Goal: Task Accomplishment & Management: Complete application form

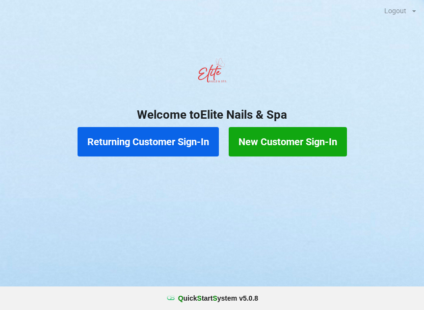
click at [286, 145] on button "New Customer Sign-In" at bounding box center [288, 141] width 118 height 29
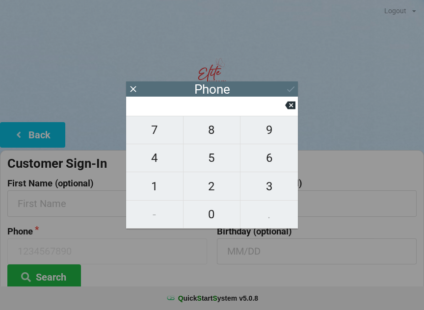
click at [211, 166] on span "5" at bounding box center [212, 158] width 57 height 21
type input "5"
click at [163, 194] on span "1" at bounding box center [154, 186] width 57 height 21
type input "51"
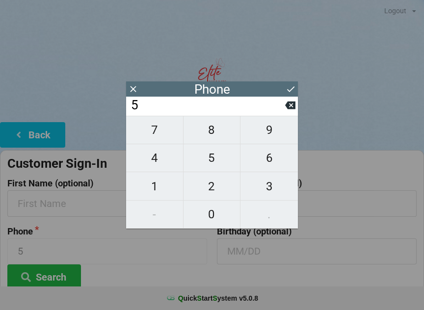
type input "51"
click at [266, 157] on span "6" at bounding box center [268, 158] width 57 height 21
type input "516"
click at [265, 184] on span "3" at bounding box center [268, 186] width 57 height 21
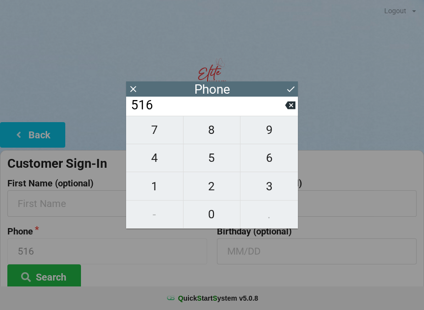
type input "5163"
click at [57, 272] on button "Search" at bounding box center [44, 277] width 74 height 25
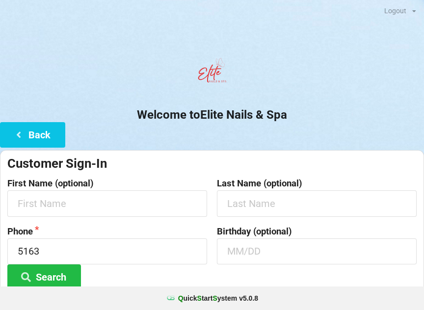
click at [45, 276] on button "Search" at bounding box center [44, 277] width 74 height 25
click at [75, 199] on input "text" at bounding box center [107, 203] width 200 height 26
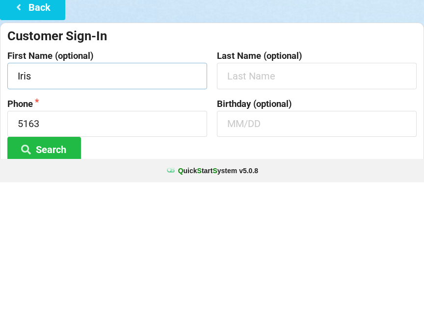
type input "Iris"
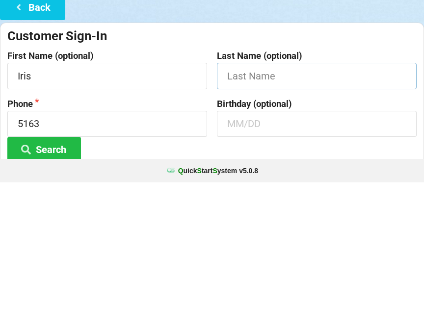
click at [260, 190] on input "text" at bounding box center [317, 203] width 200 height 26
type input "[PERSON_NAME]"
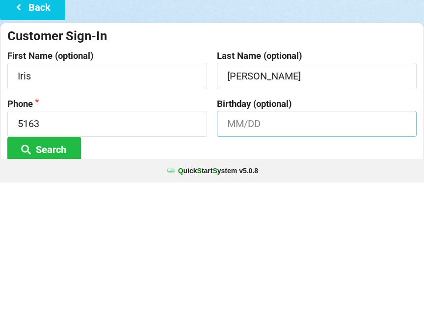
click at [254, 239] on input "text" at bounding box center [317, 252] width 200 height 26
type input "12/07"
click at [56, 265] on button "Search" at bounding box center [44, 277] width 74 height 25
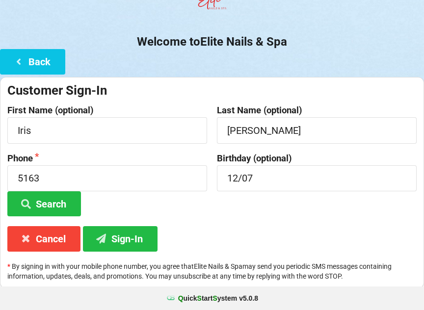
click at [59, 204] on button "Search" at bounding box center [44, 203] width 74 height 25
click at [127, 244] on button "Sign-In" at bounding box center [120, 238] width 75 height 25
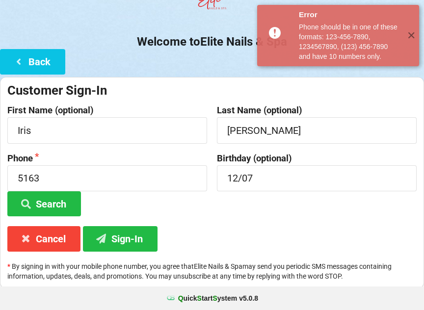
click at [45, 232] on button "Cancel" at bounding box center [43, 238] width 73 height 25
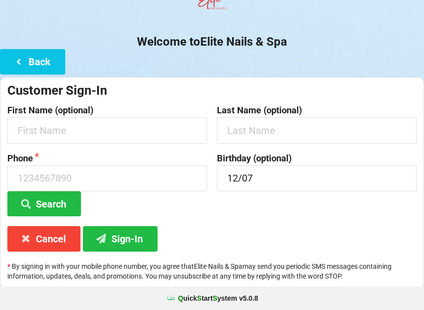
click at [31, 59] on button "Back" at bounding box center [32, 61] width 65 height 25
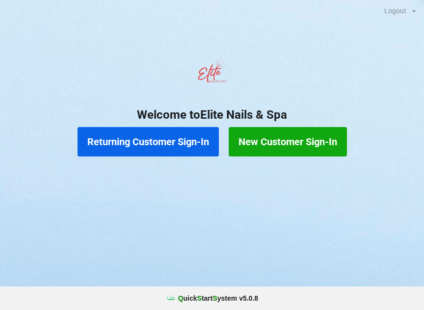
click at [152, 133] on button "Returning Customer Sign-In" at bounding box center [148, 141] width 141 height 29
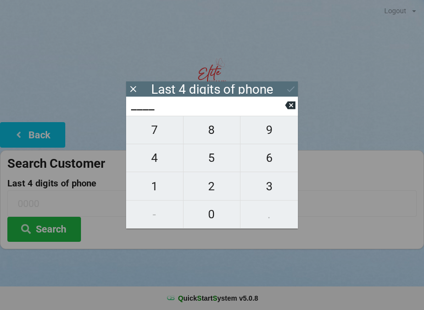
click at [211, 165] on span "5" at bounding box center [212, 158] width 57 height 21
type input "5___"
click at [145, 183] on span "1" at bounding box center [154, 186] width 57 height 21
type input "51__"
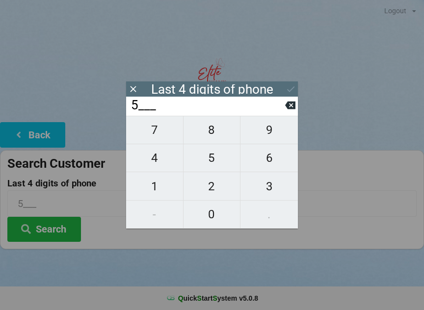
type input "51__"
click at [263, 168] on span "6" at bounding box center [268, 158] width 57 height 21
type input "516_"
click at [265, 189] on span "3" at bounding box center [268, 186] width 57 height 21
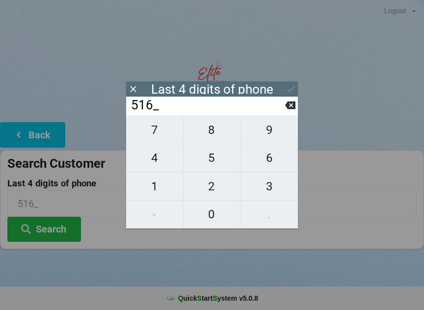
type input "5163"
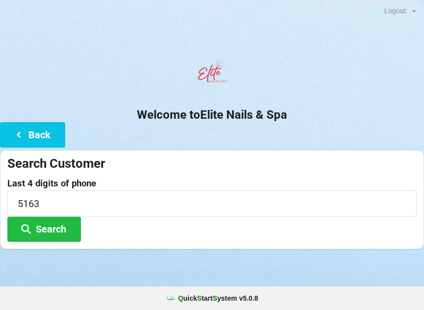
click at [45, 227] on button "Search" at bounding box center [44, 229] width 74 height 25
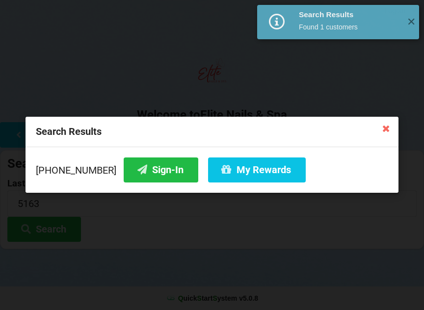
click at [149, 170] on button "Sign-In" at bounding box center [161, 170] width 75 height 25
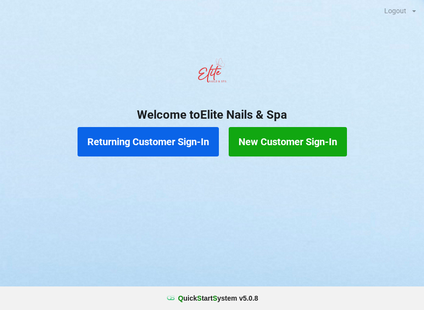
click at [290, 155] on button "New Customer Sign-In" at bounding box center [288, 141] width 118 height 29
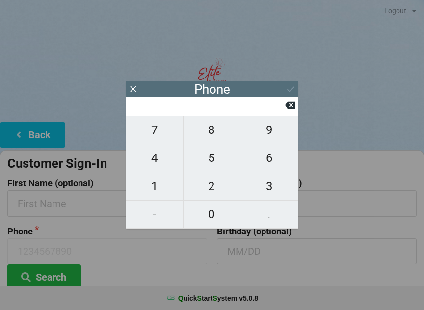
click at [272, 137] on span "9" at bounding box center [268, 130] width 57 height 21
type input "9"
click at [226, 163] on span "5" at bounding box center [212, 158] width 57 height 21
type input "95"
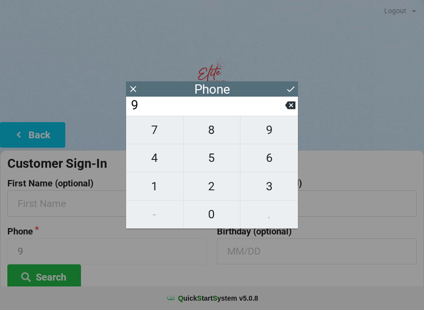
type input "95"
click at [157, 159] on span "4" at bounding box center [154, 158] width 57 height 21
type input "954"
click at [229, 131] on span "8" at bounding box center [212, 130] width 57 height 21
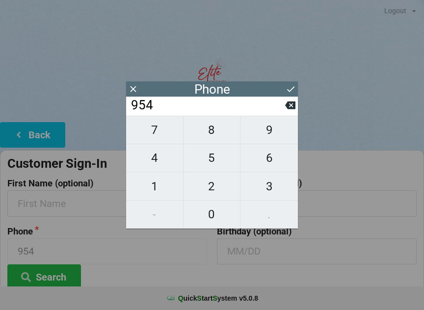
type input "9548"
click at [224, 210] on span "0" at bounding box center [212, 214] width 57 height 21
type input "95480"
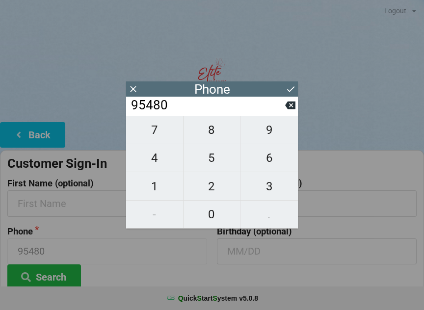
click at [170, 187] on span "1" at bounding box center [154, 186] width 57 height 21
type input "954801"
click at [229, 159] on span "5" at bounding box center [212, 158] width 57 height 21
type input "9548015"
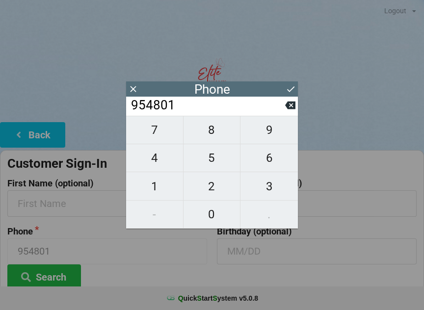
type input "9548015"
click at [222, 213] on span "0" at bounding box center [212, 214] width 57 height 21
type input "95480150"
click at [163, 159] on span "4" at bounding box center [154, 158] width 57 height 21
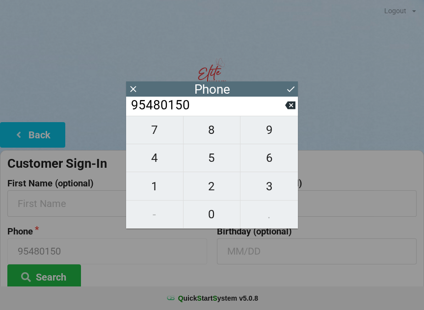
type input "954801504"
click at [210, 165] on span "5" at bounding box center [212, 158] width 57 height 21
type input "9548015045"
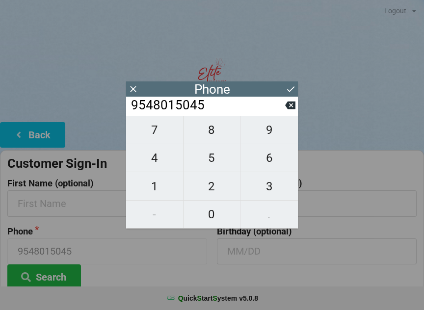
click at [287, 85] on icon at bounding box center [291, 89] width 10 height 10
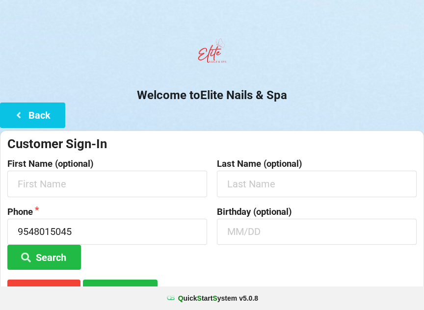
scroll to position [73, 0]
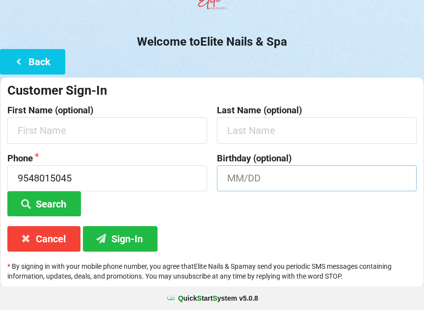
click at [308, 176] on input "text" at bounding box center [317, 178] width 200 height 26
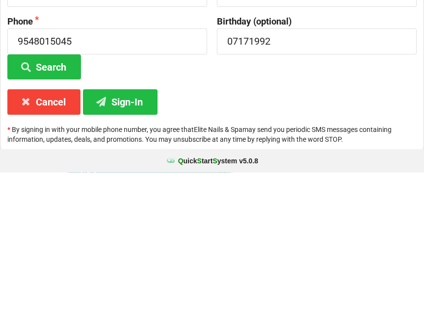
click at [148, 227] on button "Sign-In" at bounding box center [120, 239] width 75 height 25
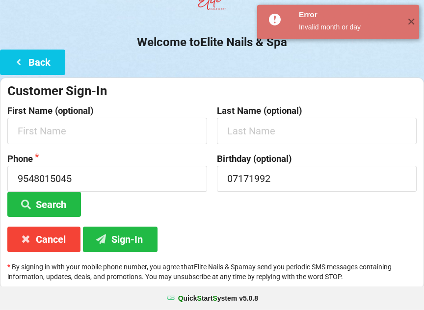
scroll to position [73, 0]
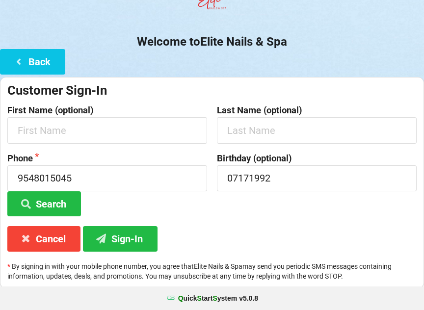
click at [63, 200] on button "Search" at bounding box center [44, 203] width 74 height 25
click at [299, 177] on input "07171992" at bounding box center [317, 178] width 200 height 26
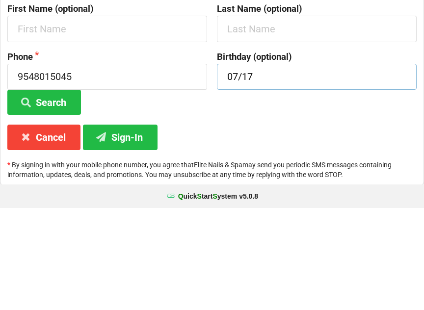
type input "07/17"
click at [215, 116] on div "Customer Sign-In First Name (optional) Last Name (optional) Phone [PHONE_NUMBER…" at bounding box center [212, 184] width 424 height 212
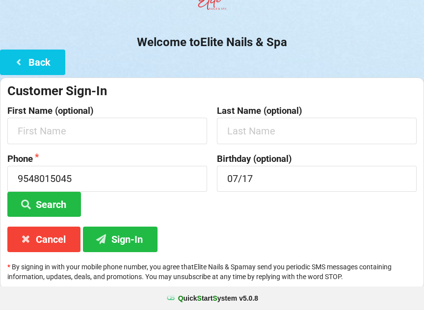
click at [121, 238] on button "Sign-In" at bounding box center [120, 239] width 75 height 25
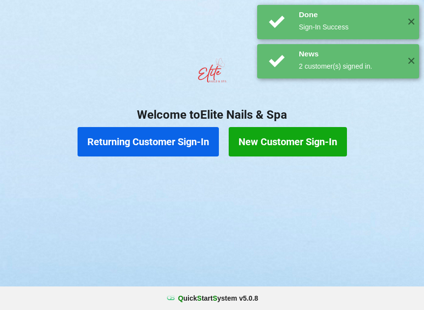
scroll to position [0, 0]
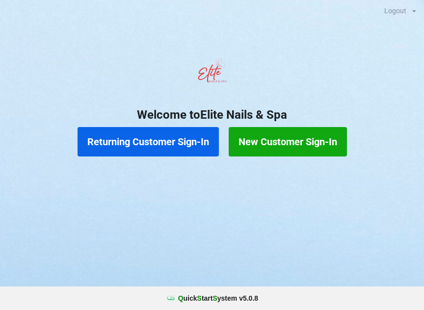
click at [165, 149] on button "Returning Customer Sign-In" at bounding box center [148, 141] width 141 height 29
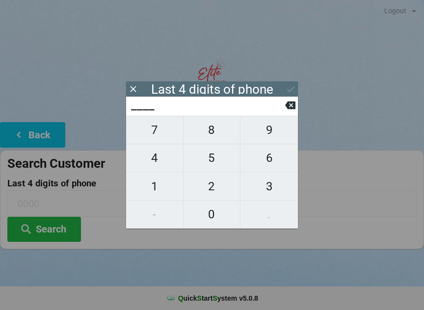
click at [269, 190] on span "3" at bounding box center [268, 186] width 57 height 21
type input "3___"
click at [268, 165] on span "6" at bounding box center [268, 158] width 57 height 21
type input "36__"
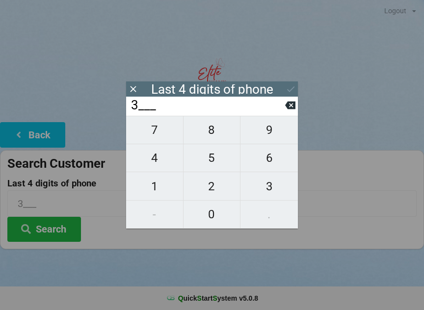
type input "36__"
click at [217, 189] on span "2" at bounding box center [212, 186] width 57 height 21
type input "362_"
click at [215, 135] on span "8" at bounding box center [212, 130] width 57 height 21
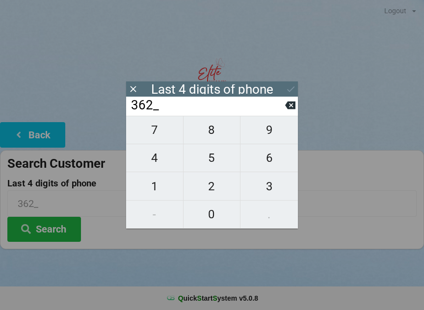
type input "3628"
click at [277, 91] on div "Last 4 digits of phone" at bounding box center [212, 88] width 172 height 15
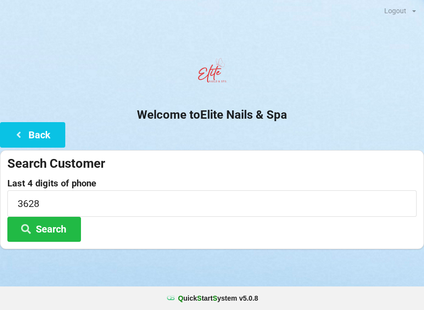
click at [55, 234] on button "Search" at bounding box center [44, 229] width 74 height 25
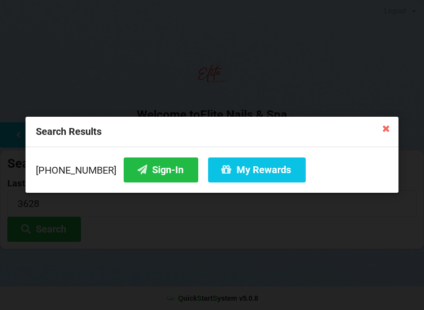
click at [151, 174] on button "Sign-In" at bounding box center [161, 170] width 75 height 25
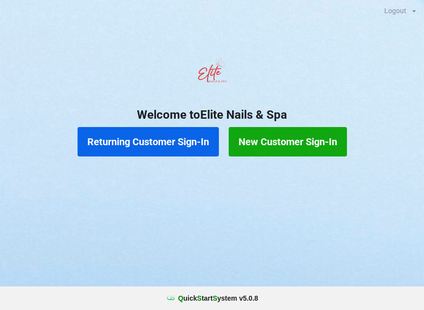
click at [180, 144] on button "Returning Customer Sign-In" at bounding box center [148, 141] width 141 height 29
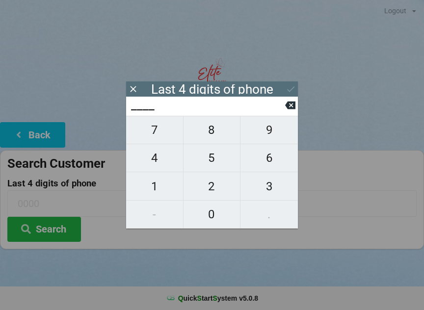
click at [274, 186] on span "3" at bounding box center [268, 186] width 57 height 21
type input "3___"
click at [210, 218] on span "0" at bounding box center [212, 214] width 57 height 21
type input "30__"
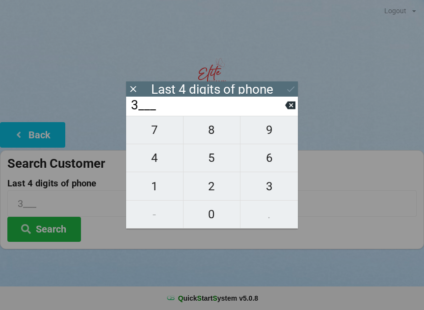
type input "30__"
click at [208, 184] on span "2" at bounding box center [212, 186] width 57 height 21
type input "302_"
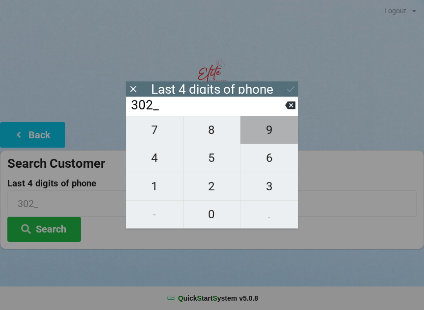
click at [267, 129] on span "9" at bounding box center [268, 130] width 57 height 21
type input "3029"
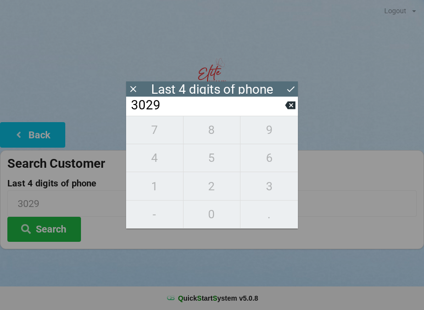
click at [294, 84] on icon at bounding box center [291, 89] width 10 height 10
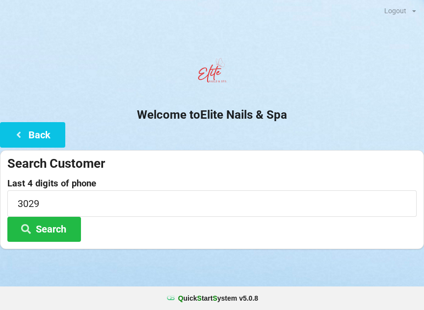
click at [58, 223] on button "Search" at bounding box center [44, 229] width 74 height 25
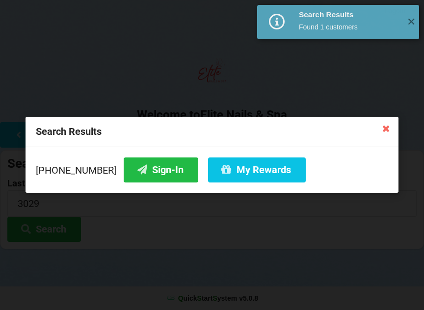
click at [139, 170] on button "Sign-In" at bounding box center [161, 170] width 75 height 25
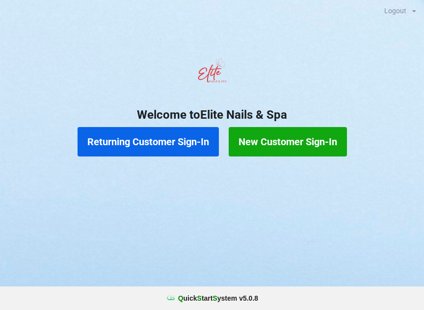
click at [157, 141] on button "Returning Customer Sign-In" at bounding box center [148, 141] width 141 height 29
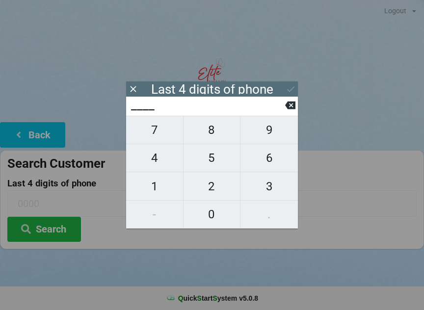
click at [158, 134] on span "7" at bounding box center [154, 130] width 57 height 21
type input "7___"
click at [221, 130] on span "8" at bounding box center [212, 130] width 57 height 21
type input "78__"
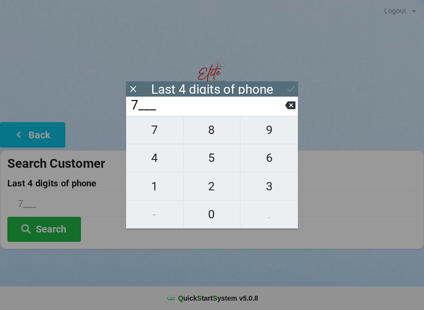
type input "78__"
click at [163, 133] on span "7" at bounding box center [154, 130] width 57 height 21
type input "787_"
click at [213, 166] on span "5" at bounding box center [212, 158] width 57 height 21
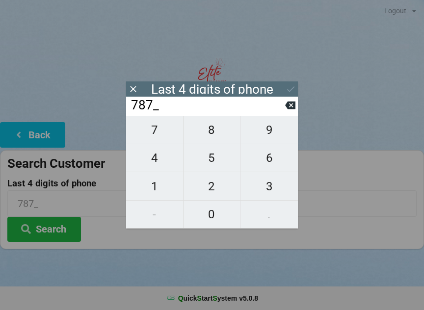
type input "7875"
click at [293, 108] on icon at bounding box center [290, 106] width 10 height 8
click at [293, 106] on icon at bounding box center [290, 106] width 10 height 8
click at [287, 106] on icon at bounding box center [290, 105] width 10 height 10
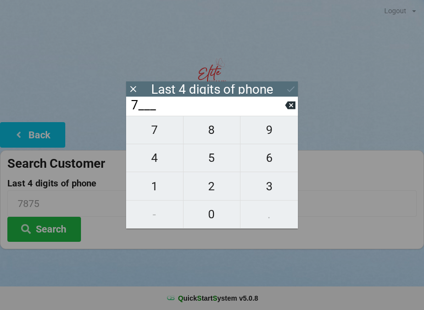
click at [293, 107] on icon at bounding box center [290, 105] width 10 height 10
click at [153, 134] on span "7" at bounding box center [154, 130] width 57 height 21
type input "7___"
click at [207, 215] on span "0" at bounding box center [212, 214] width 57 height 21
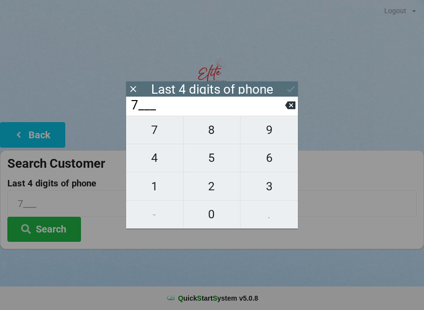
type input "70__"
click at [212, 161] on span "5" at bounding box center [212, 158] width 57 height 21
type input "705_"
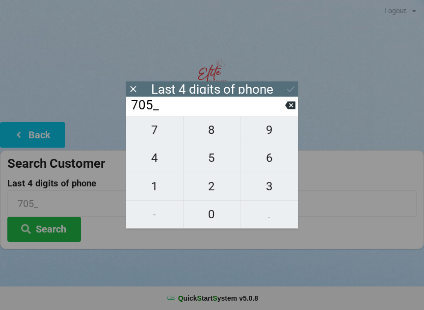
click at [278, 130] on span "9" at bounding box center [268, 130] width 57 height 21
type input "7059"
click at [57, 228] on button "Search" at bounding box center [44, 229] width 74 height 25
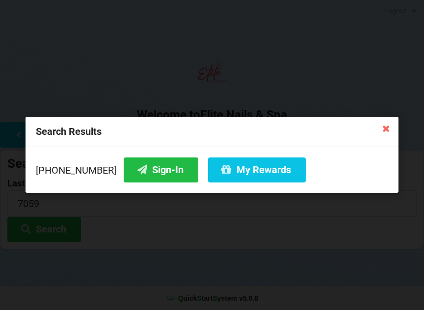
click at [384, 125] on icon at bounding box center [386, 128] width 16 height 16
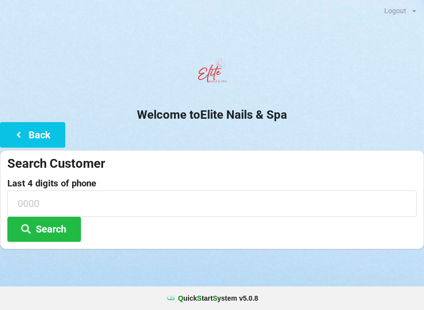
click at [32, 134] on button "Back" at bounding box center [32, 134] width 65 height 25
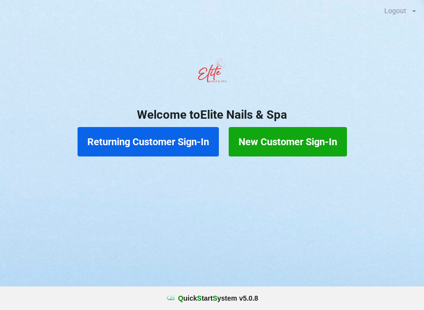
click at [290, 145] on button "New Customer Sign-In" at bounding box center [288, 141] width 118 height 29
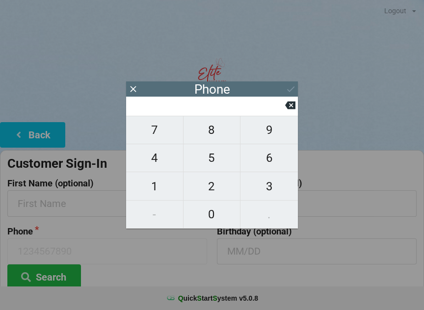
click at [149, 129] on span "7" at bounding box center [154, 130] width 57 height 21
type input "7"
click at [208, 134] on span "8" at bounding box center [212, 130] width 57 height 21
type input "78"
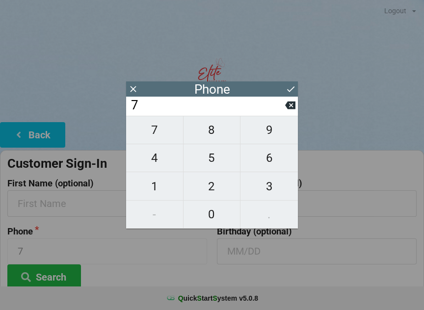
type input "78"
click at [145, 133] on span "7" at bounding box center [154, 130] width 57 height 21
type input "787"
click at [214, 163] on span "5" at bounding box center [212, 158] width 57 height 21
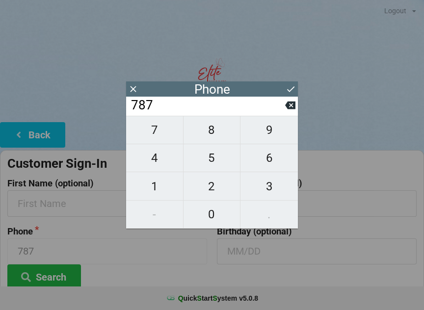
type input "7875"
click at [151, 190] on span "1" at bounding box center [154, 186] width 57 height 21
type input "78751"
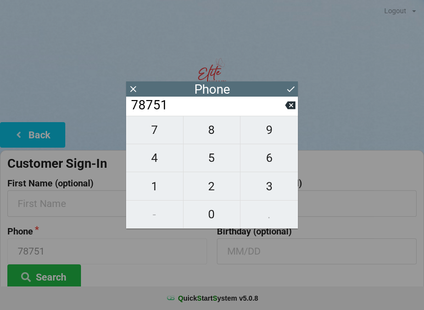
click at [271, 187] on span "3" at bounding box center [268, 186] width 57 height 21
type input "787513"
click at [147, 134] on span "7" at bounding box center [154, 130] width 57 height 21
type input "7875137"
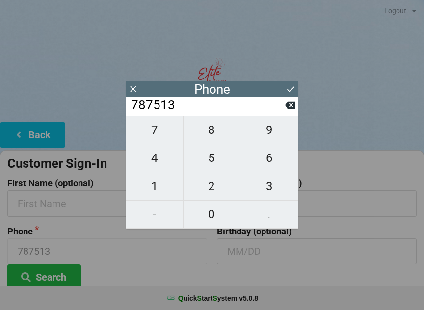
type input "7875137"
click at [210, 214] on span "0" at bounding box center [212, 214] width 57 height 21
type input "78751370"
click at [291, 108] on icon at bounding box center [290, 105] width 10 height 10
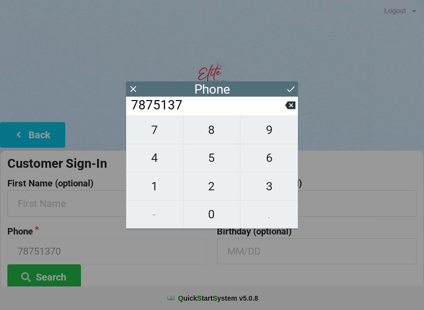
click at [212, 211] on span "0" at bounding box center [212, 214] width 57 height 21
click at [211, 161] on span "5" at bounding box center [212, 158] width 57 height 21
type input "787513705"
click at [274, 130] on span "9" at bounding box center [268, 130] width 57 height 21
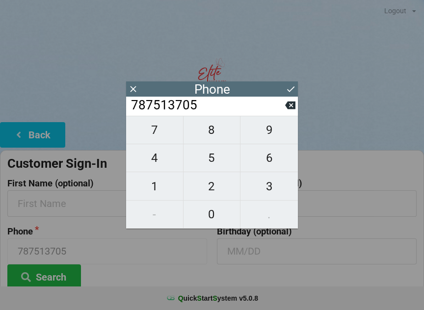
type input "7875137059"
click at [31, 206] on input "text" at bounding box center [107, 203] width 200 height 26
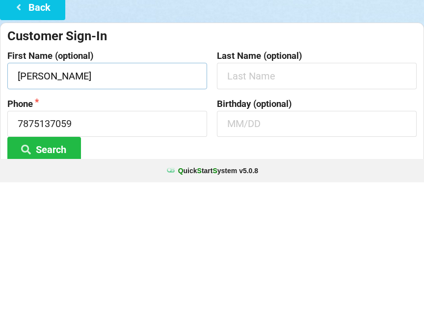
type input "[PERSON_NAME]"
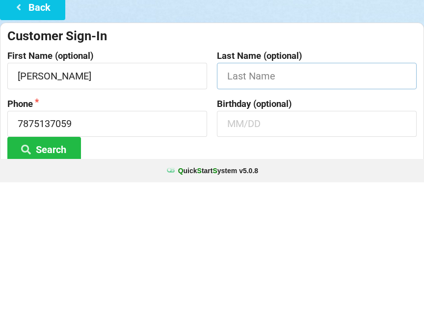
click at [252, 190] on input "text" at bounding box center [317, 203] width 200 height 26
type input "[PERSON_NAME]"
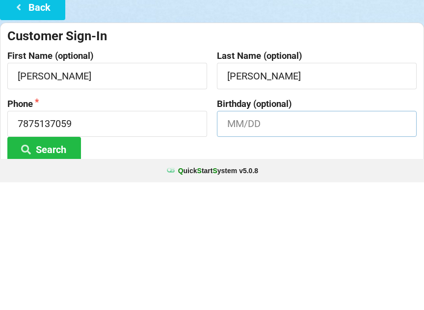
click at [265, 239] on input "text" at bounding box center [317, 252] width 200 height 26
type input "9"
type input "1"
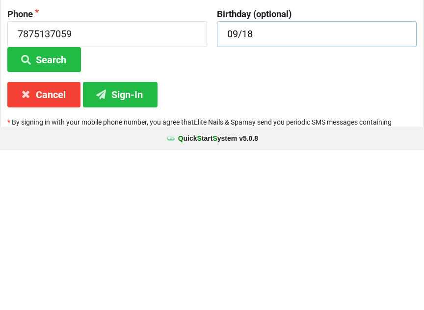
type input "09/18"
click at [135, 242] on button "Sign-In" at bounding box center [120, 254] width 75 height 25
